Goal: Understand process/instructions: Learn how to perform a task or action

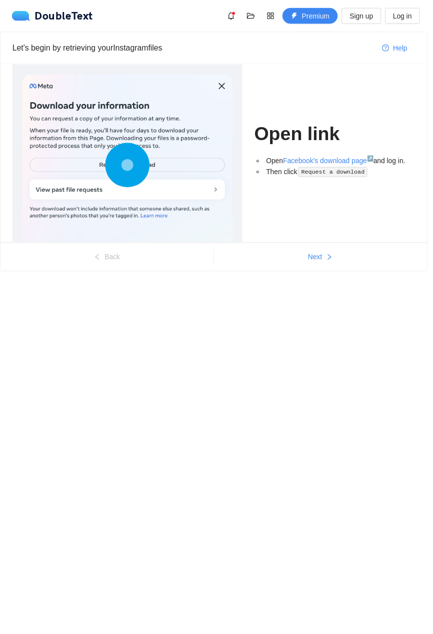
click at [200, 170] on div at bounding box center [129, 168] width 213 height 186
click at [129, 167] on circle at bounding box center [129, 167] width 15 height 15
click at [343, 255] on button "Next" at bounding box center [325, 260] width 216 height 16
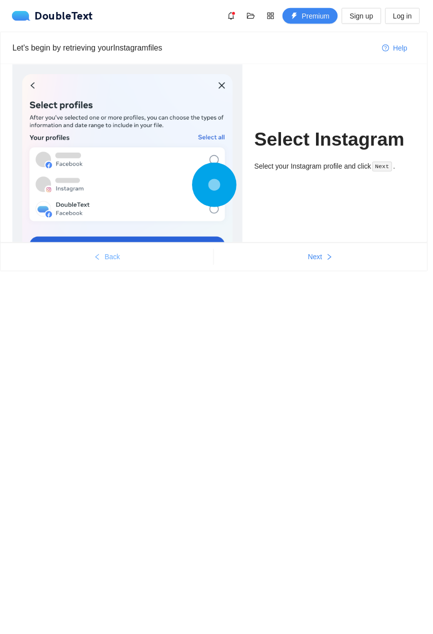
click at [155, 257] on button "Back" at bounding box center [109, 260] width 216 height 16
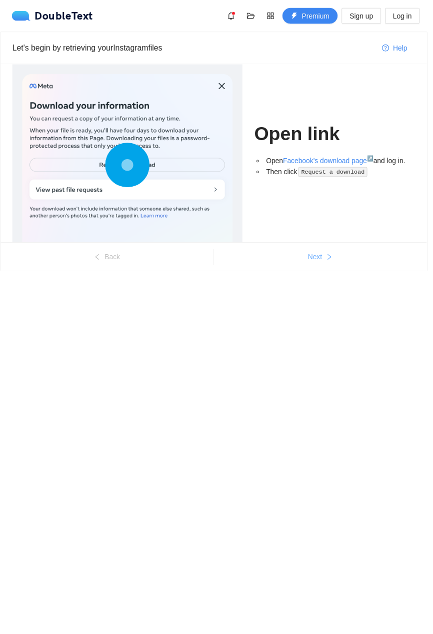
click at [316, 263] on span "Next" at bounding box center [319, 260] width 15 height 11
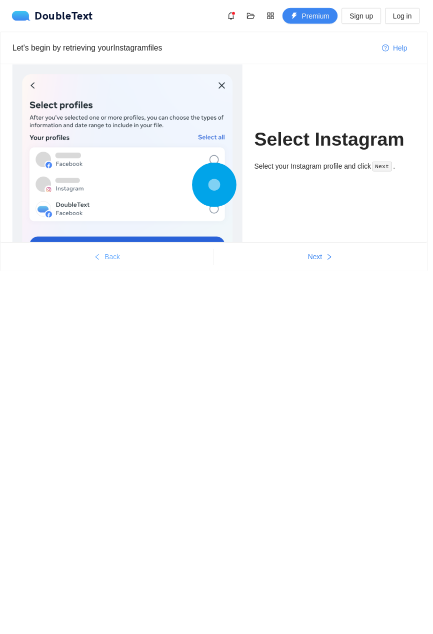
click at [158, 267] on button "Back" at bounding box center [109, 260] width 216 height 16
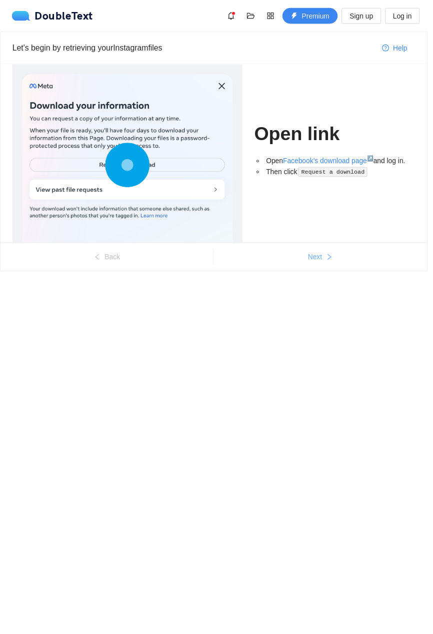
click at [326, 265] on span "Next" at bounding box center [319, 260] width 15 height 11
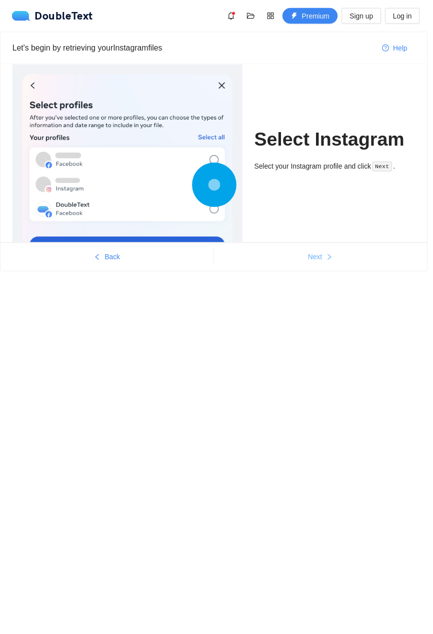
click at [323, 263] on span "Next" at bounding box center [319, 260] width 15 height 11
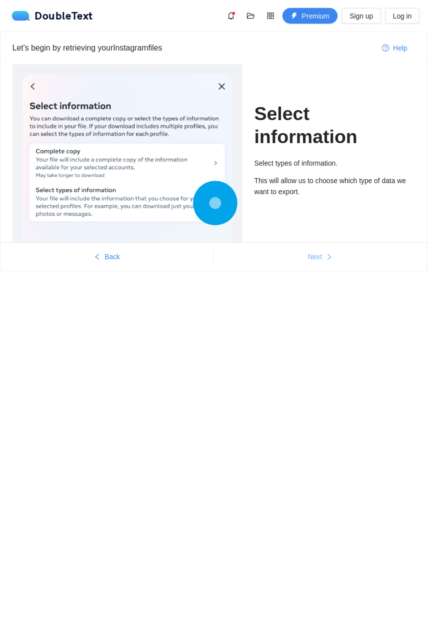
click at [335, 263] on span "right" at bounding box center [333, 261] width 7 height 8
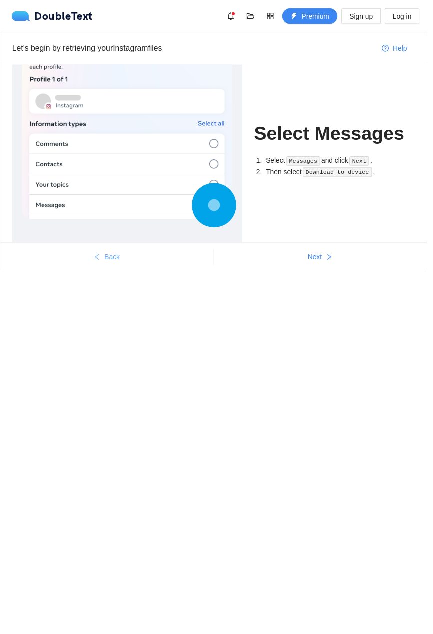
click at [173, 267] on button "Back" at bounding box center [109, 260] width 216 height 16
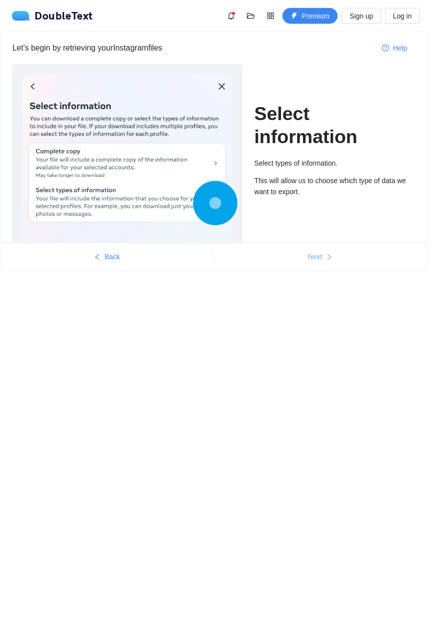
click at [333, 258] on icon "right" at bounding box center [333, 260] width 7 height 7
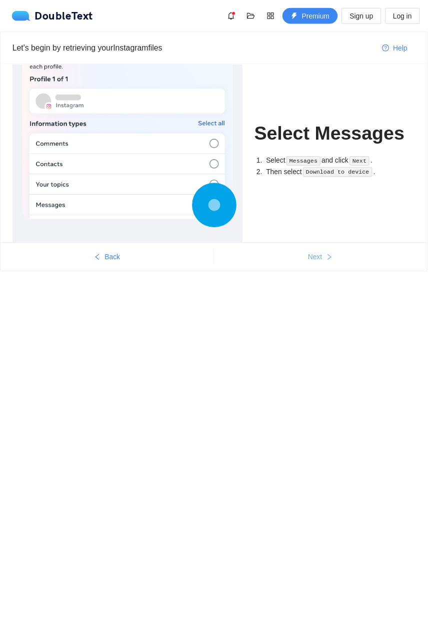
click at [326, 258] on span "Next" at bounding box center [319, 260] width 15 height 11
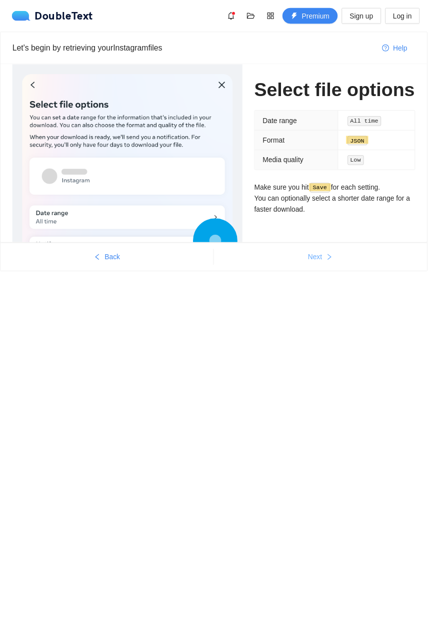
click at [332, 259] on icon "right" at bounding box center [333, 260] width 7 height 7
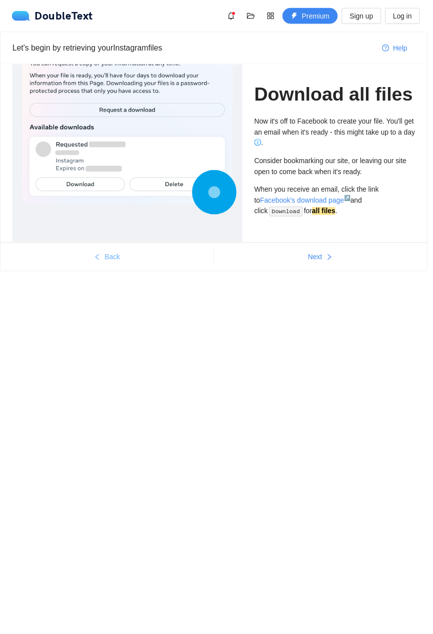
click at [167, 260] on button "Back" at bounding box center [109, 260] width 216 height 16
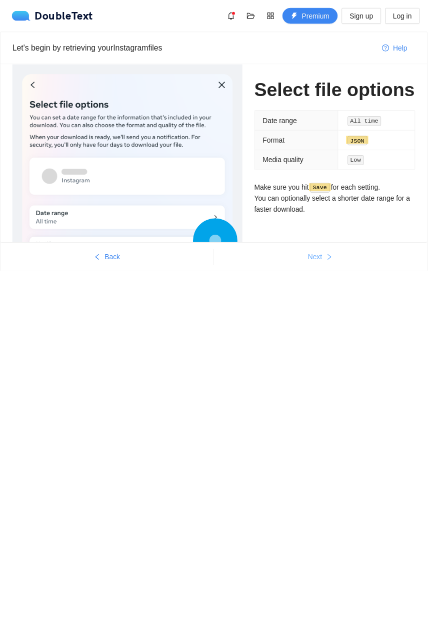
click at [324, 264] on span "Next" at bounding box center [319, 260] width 15 height 11
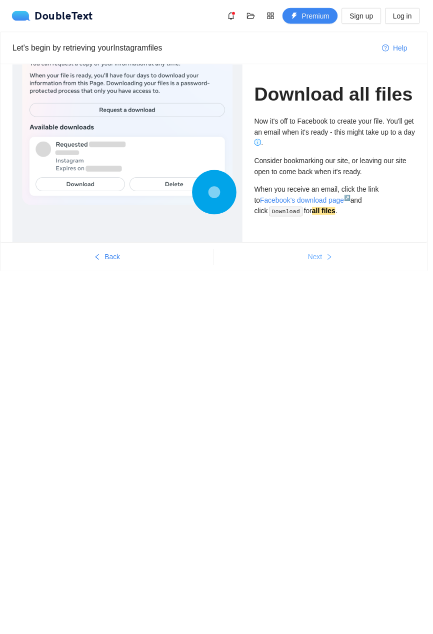
click at [334, 263] on span "right" at bounding box center [333, 261] width 7 height 8
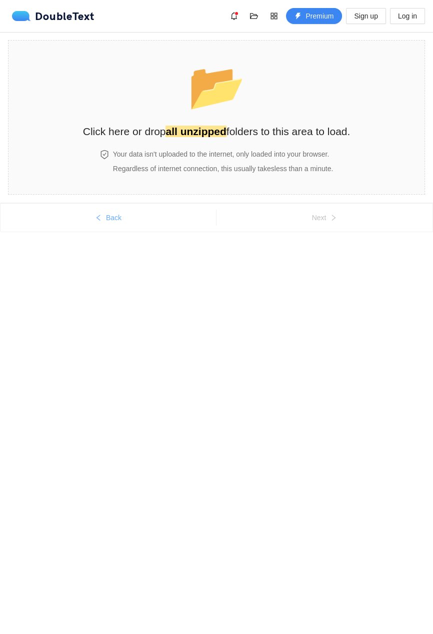
click at [183, 225] on button "Back" at bounding box center [109, 218] width 216 height 16
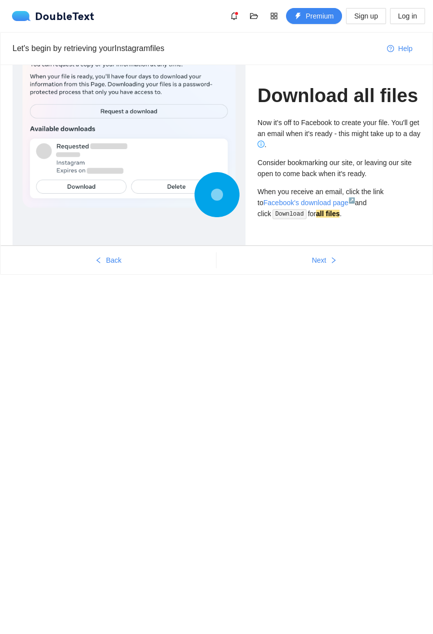
click at [187, 208] on div at bounding box center [129, 114] width 213 height 188
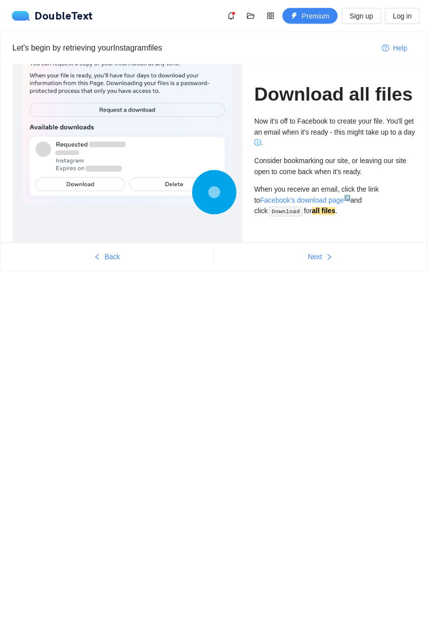
click at [182, 231] on div at bounding box center [129, 186] width 233 height 243
click at [159, 263] on button "Back" at bounding box center [109, 260] width 216 height 16
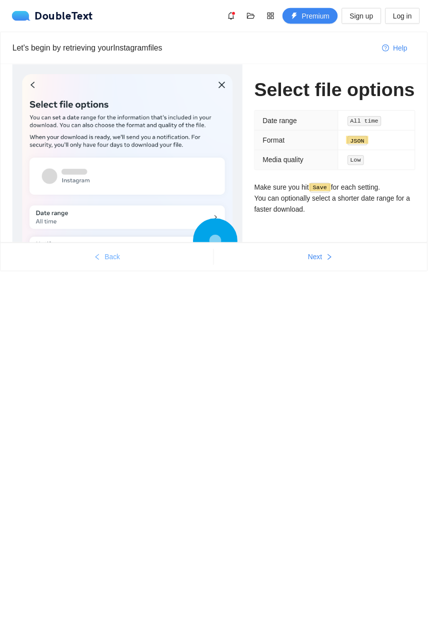
click at [159, 263] on button "Back" at bounding box center [109, 260] width 216 height 16
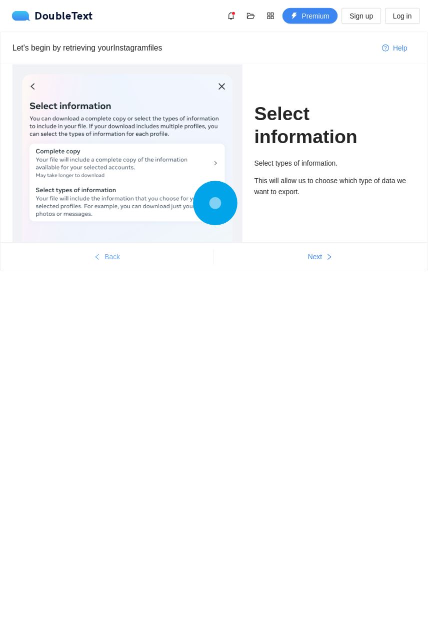
click at [160, 260] on button "Back" at bounding box center [109, 260] width 216 height 16
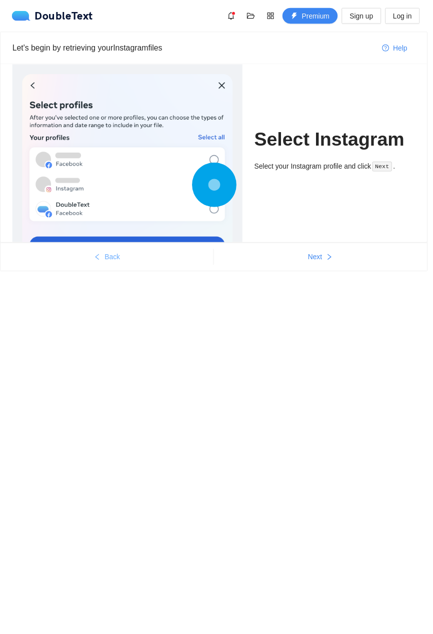
click at [166, 259] on button "Back" at bounding box center [109, 260] width 216 height 16
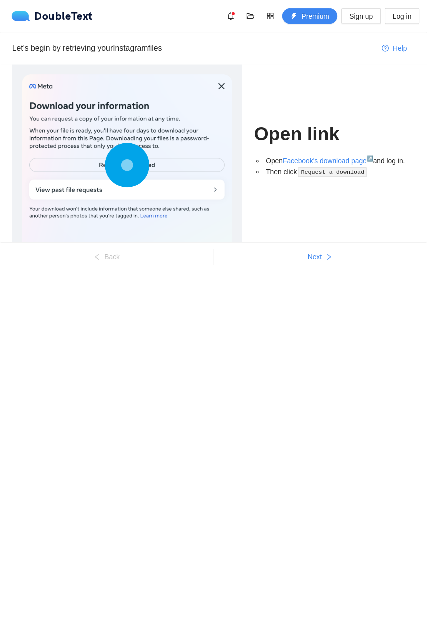
click at [340, 164] on link "Facebook's download page ↗" at bounding box center [333, 163] width 92 height 8
click at [332, 259] on icon "right" at bounding box center [333, 260] width 7 height 7
